Goal: Book appointment/travel/reservation

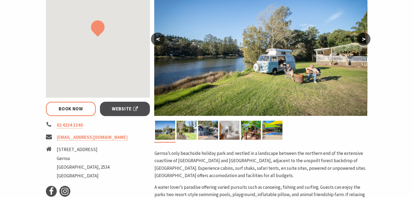
click at [84, 111] on link "Book Now" at bounding box center [71, 109] width 50 height 14
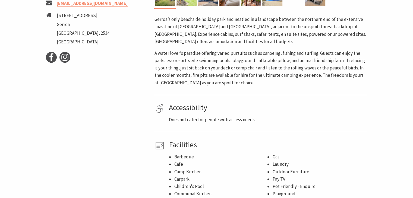
select select "3"
select select "2"
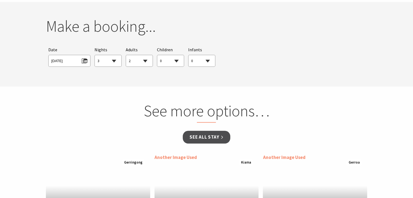
scroll to position [508, 0]
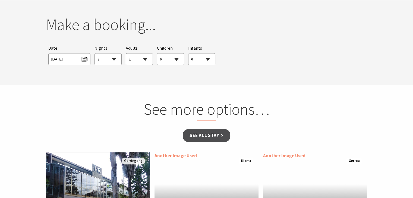
click at [114, 62] on select "1 2 3 4 5 6 7 8 9 10 11 12 13 14 15 16 17 18 19 20 21 22 23 24 25 26 27 28 29 30" at bounding box center [108, 59] width 27 height 12
select select "1"
click at [95, 53] on select "1 2 3 4 5 6 7 8 9 10 11 12 13 14 15 16 17 18 19 20 21 22 23 24 25 26 27 28 29 30" at bounding box center [108, 59] width 27 height 12
click at [149, 60] on select "0 1 2 3 4 5 6 7 8 9 10 11 12 13 14 15 16 17 18 19 20 21 22 23 24 25 26 27 28 29…" at bounding box center [139, 59] width 27 height 12
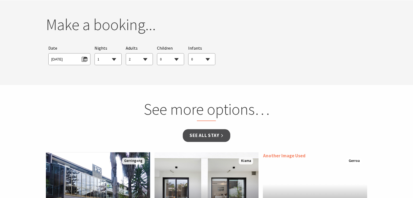
select select "3"
click at [126, 53] on select "0 1 2 3 4 5 6 7 8 9 10 11 12 13 14 15 16 17 18 19 20 21 22 23 24 25 26 27 28 29…" at bounding box center [139, 59] width 27 height 12
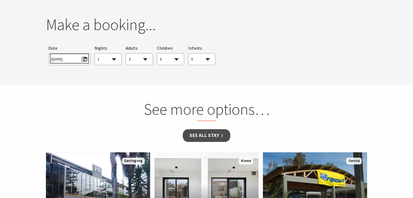
click at [73, 57] on span "[DATE]" at bounding box center [69, 58] width 36 height 7
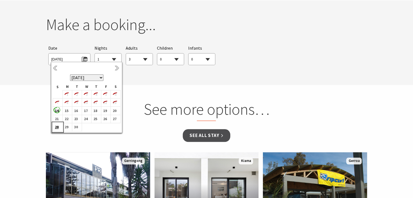
click at [56, 128] on b "28" at bounding box center [56, 126] width 7 height 7
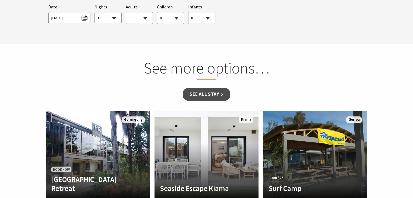
scroll to position [544, 0]
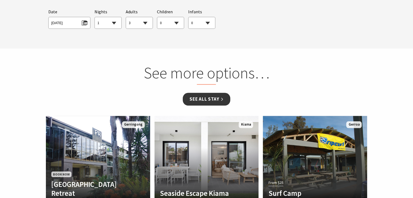
click at [199, 95] on link "See all Stay" at bounding box center [206, 99] width 47 height 13
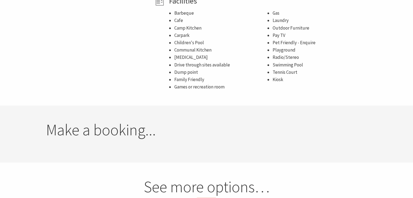
scroll to position [403, 0]
select select "3"
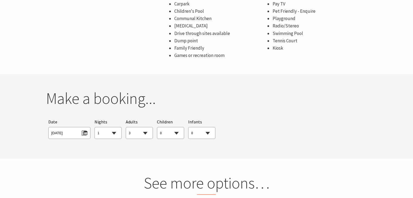
scroll to position [435, 0]
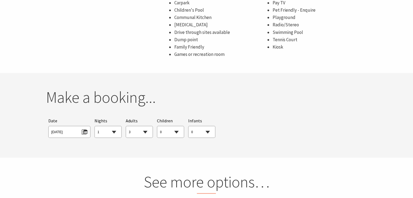
click at [141, 133] on select "0 1 2 3 4 5 6 7 8 9 10 11 12 13 14 15 16 17 18 19 20 21 22 23 24 25 26 27 28 29…" at bounding box center [139, 132] width 27 height 12
click at [142, 131] on select "0 1 2 3 4 5 6 7 8 9 10 11 12 13 14 15 16 17 18 19 20 21 22 23 24 25 26 27 28 29…" at bounding box center [139, 132] width 27 height 12
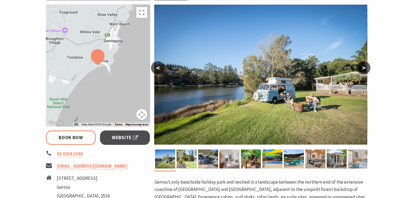
scroll to position [95, 0]
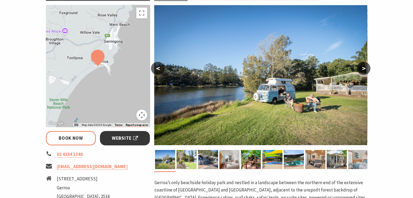
click at [116, 139] on span "Website" at bounding box center [125, 138] width 26 height 7
select select "1"
